Goal: Task Accomplishment & Management: Manage account settings

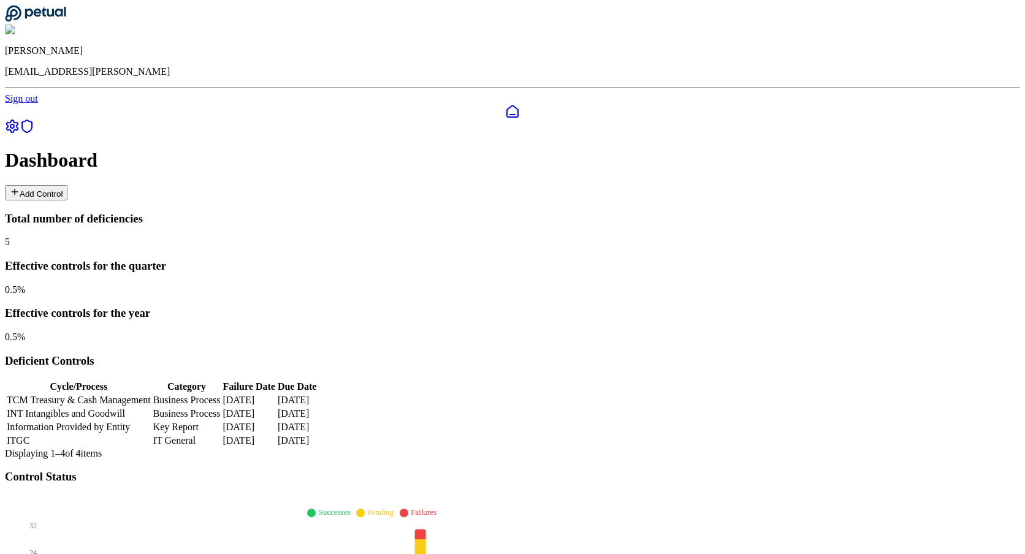
click at [15, 120] on icon at bounding box center [12, 126] width 11 height 12
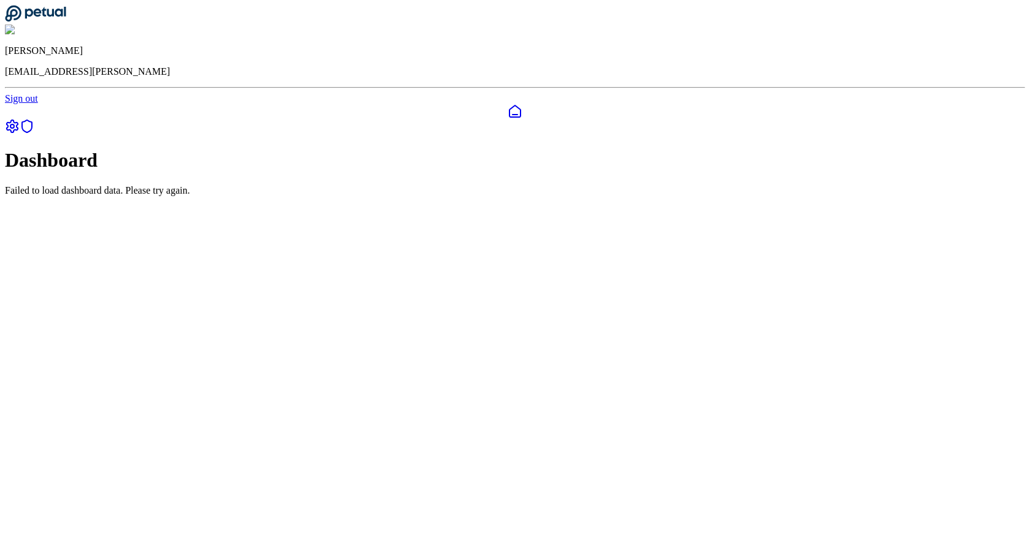
click at [439, 185] on div "Failed to load dashboard data. Please try again." at bounding box center [515, 190] width 1020 height 11
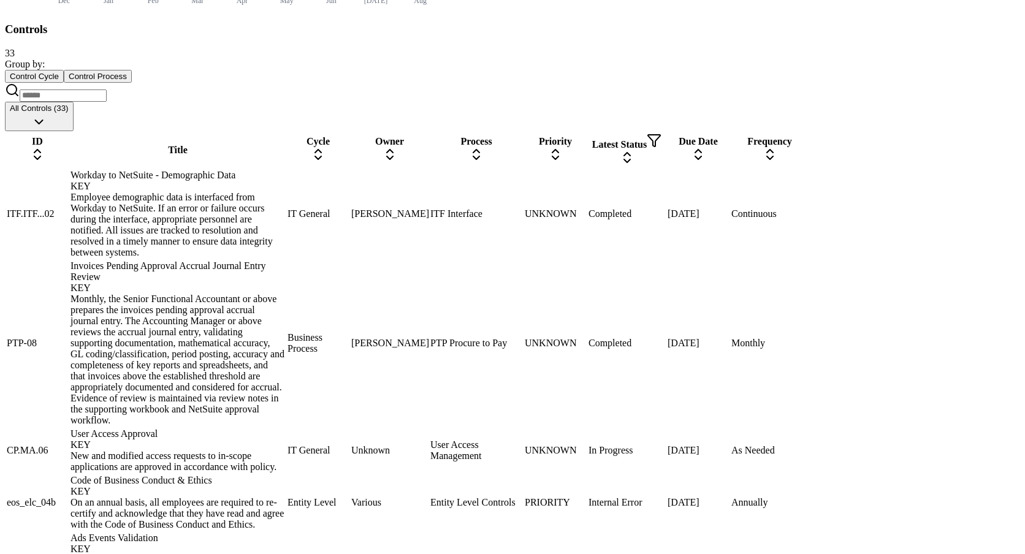
scroll to position [658, 0]
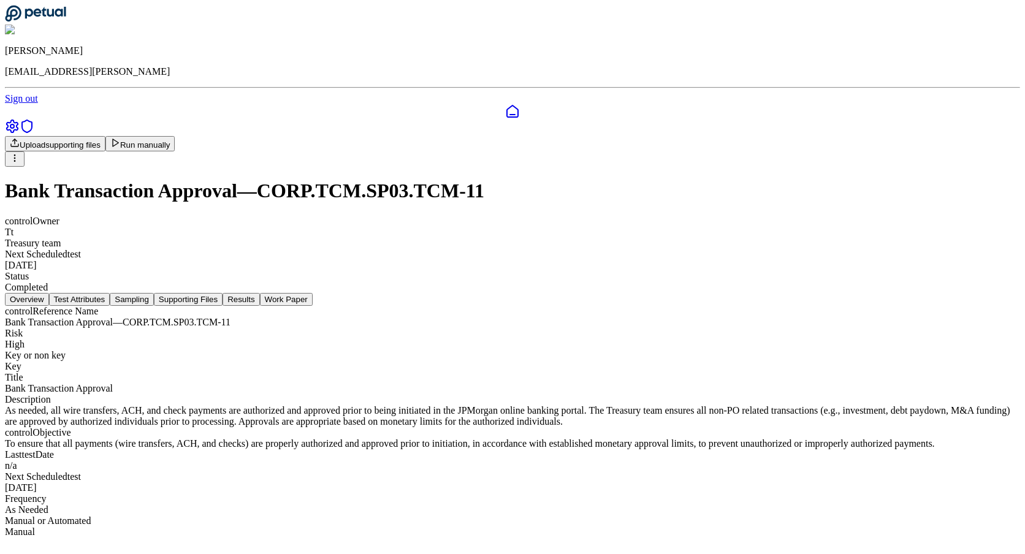
click at [505, 104] on icon at bounding box center [512, 111] width 15 height 15
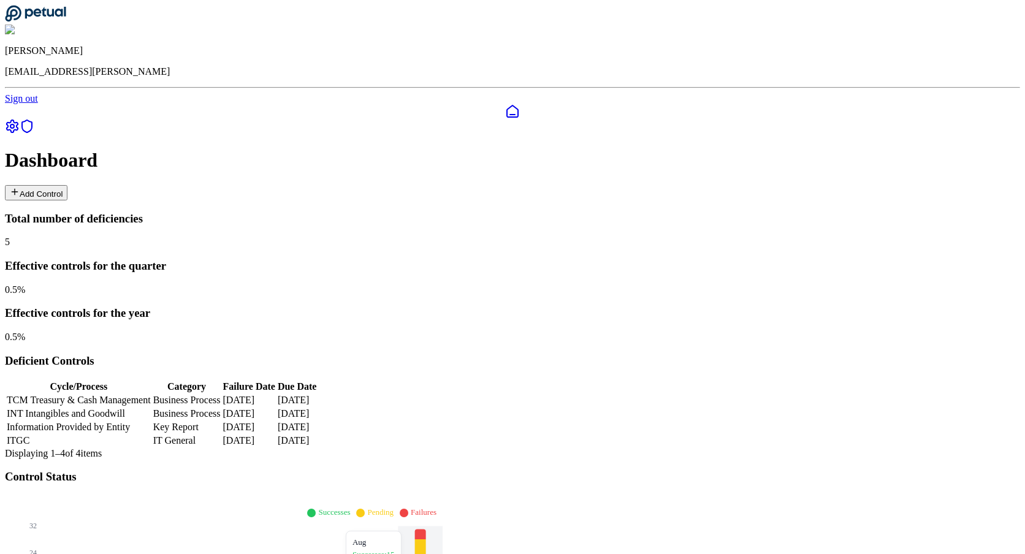
click at [426, 529] on icon at bounding box center [420, 534] width 11 height 10
click at [88, 25] on img at bounding box center [46, 30] width 83 height 11
click at [38, 94] on link "Sign out" at bounding box center [21, 98] width 33 height 10
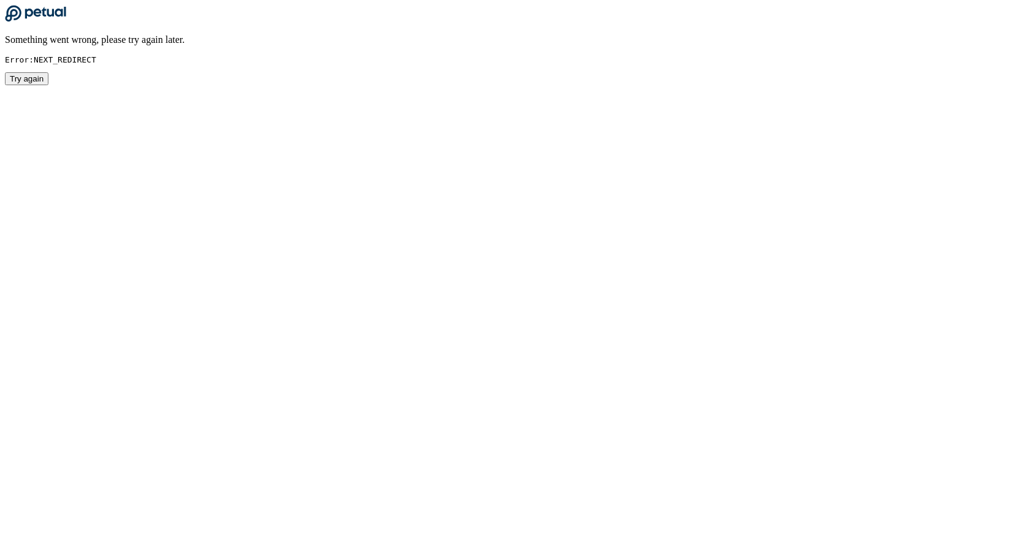
click at [48, 85] on button "Try again" at bounding box center [27, 78] width 44 height 13
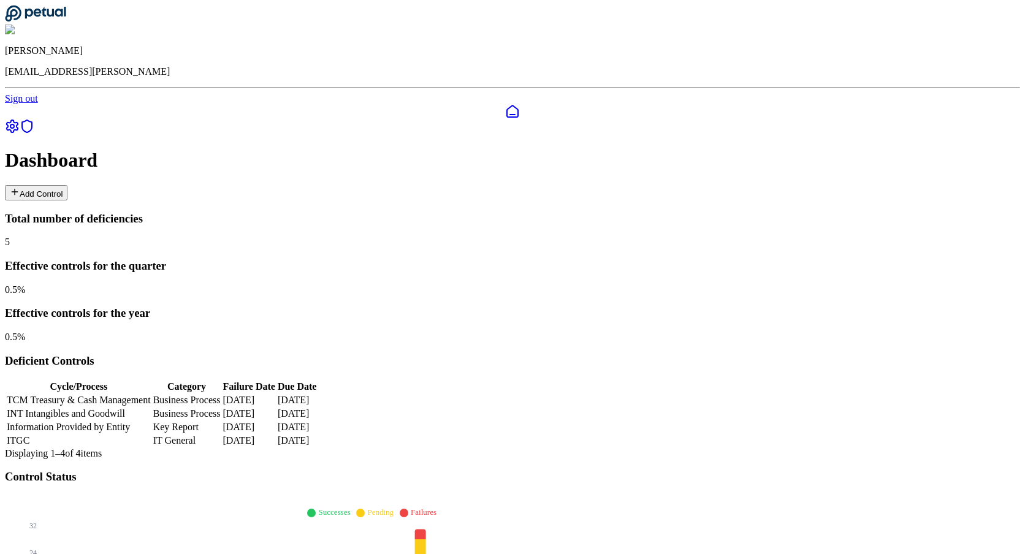
click at [88, 25] on img at bounding box center [46, 30] width 83 height 11
click at [38, 93] on link "Sign out" at bounding box center [21, 98] width 33 height 10
